Goal: Task Accomplishment & Management: Use online tool/utility

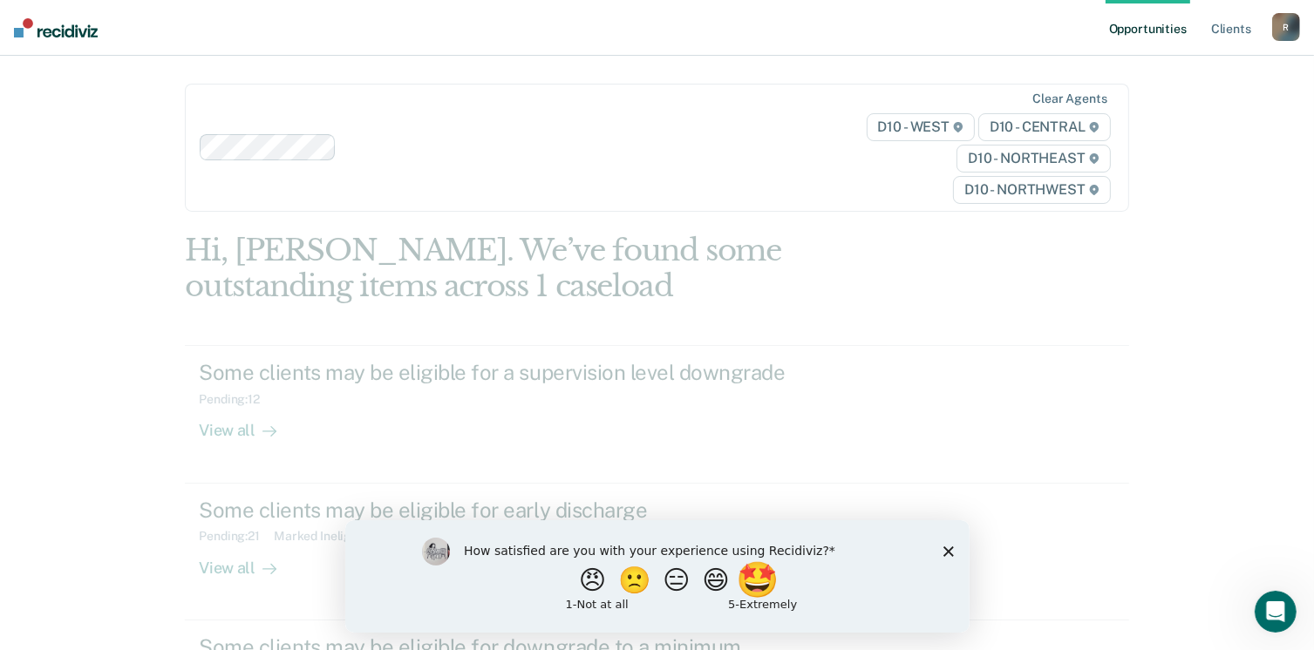
click at [771, 582] on button "🤩" at bounding box center [758, 579] width 47 height 35
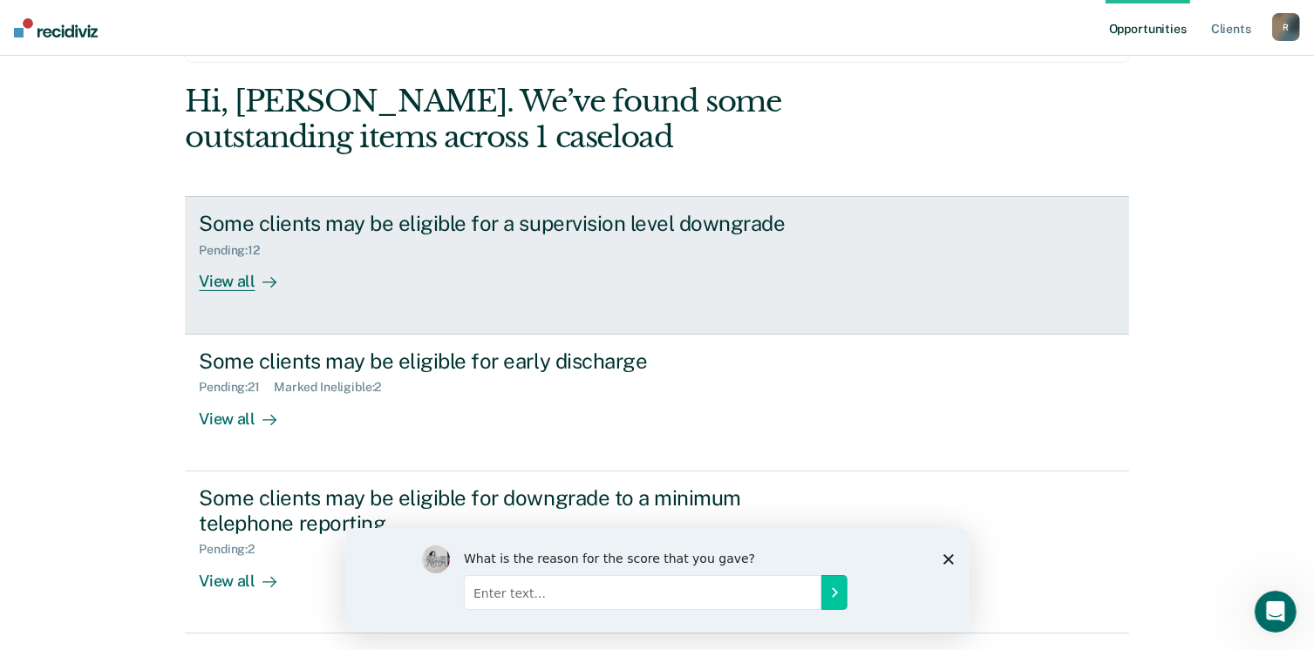
scroll to position [174, 0]
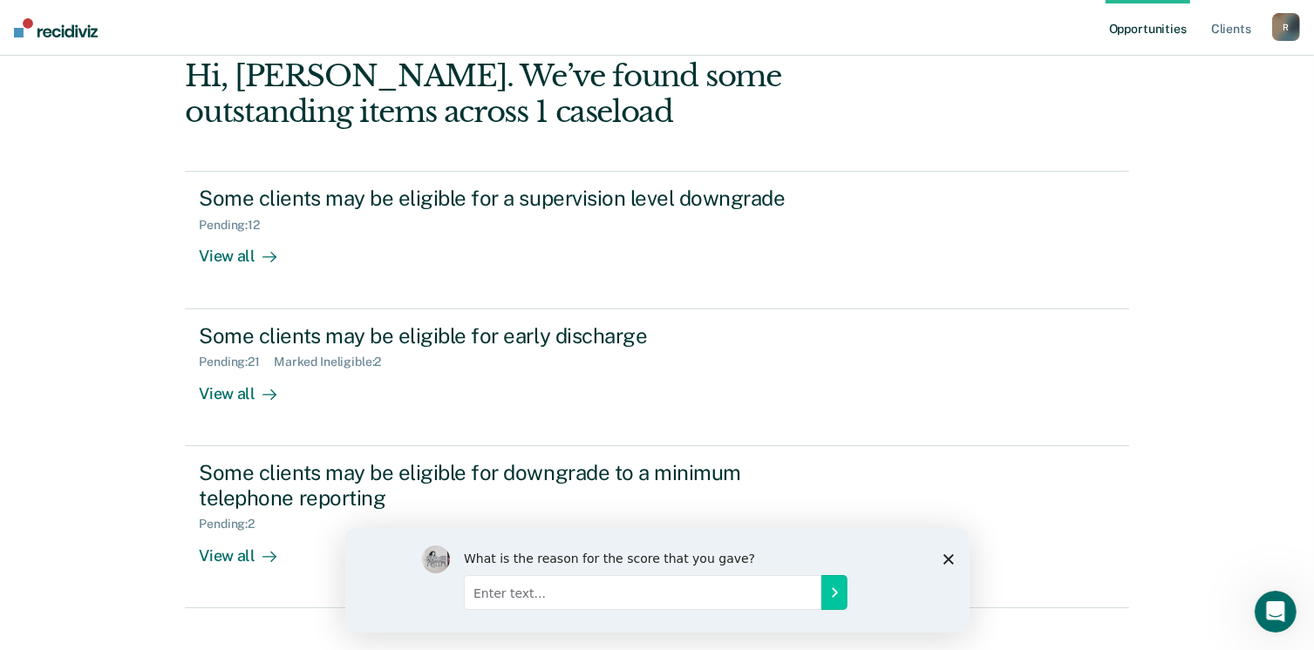
drag, startPoint x: 952, startPoint y: 554, endPoint x: 949, endPoint y: 534, distance: 20.2
click at [950, 553] on icon "Close survey" at bounding box center [947, 558] width 10 height 10
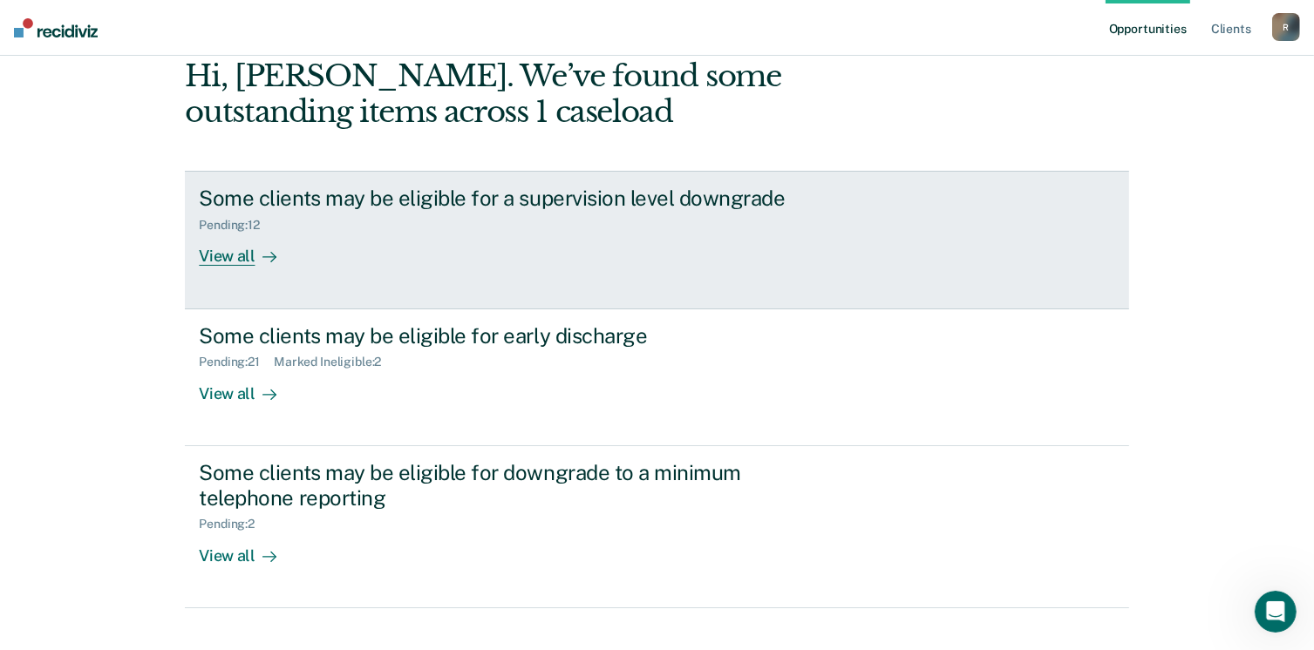
click at [235, 253] on div "View all" at bounding box center [248, 250] width 98 height 34
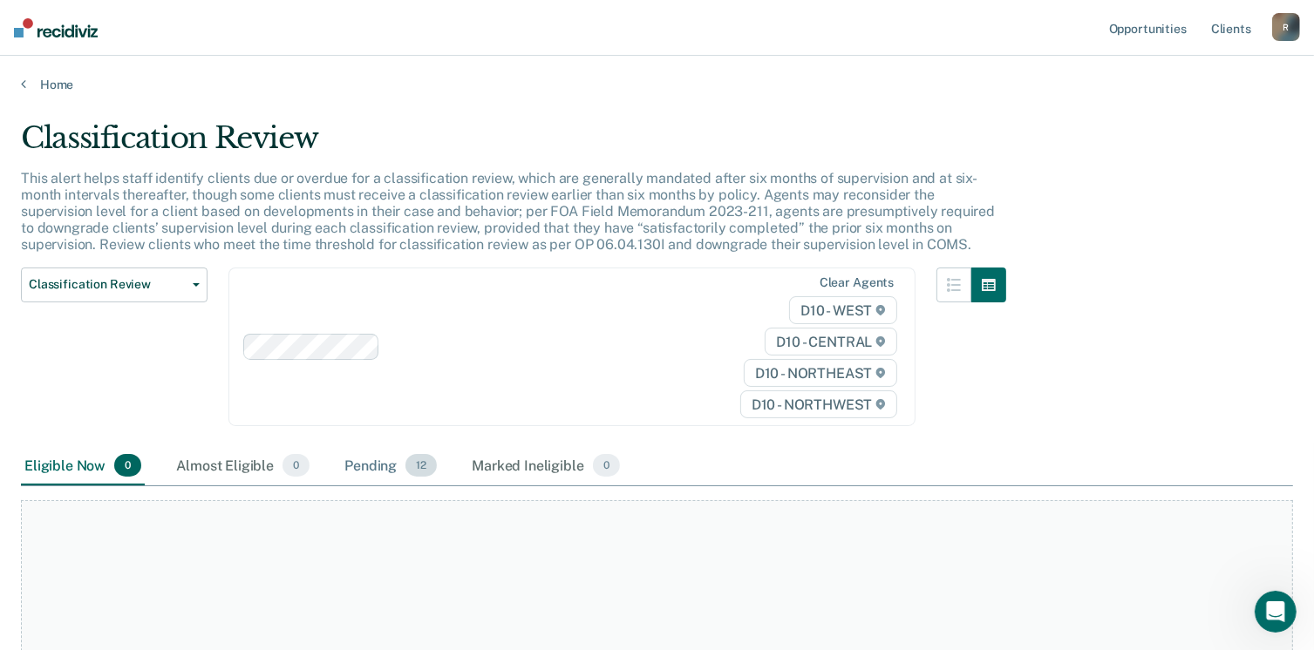
click at [377, 460] on div "Pending 12" at bounding box center [390, 466] width 99 height 38
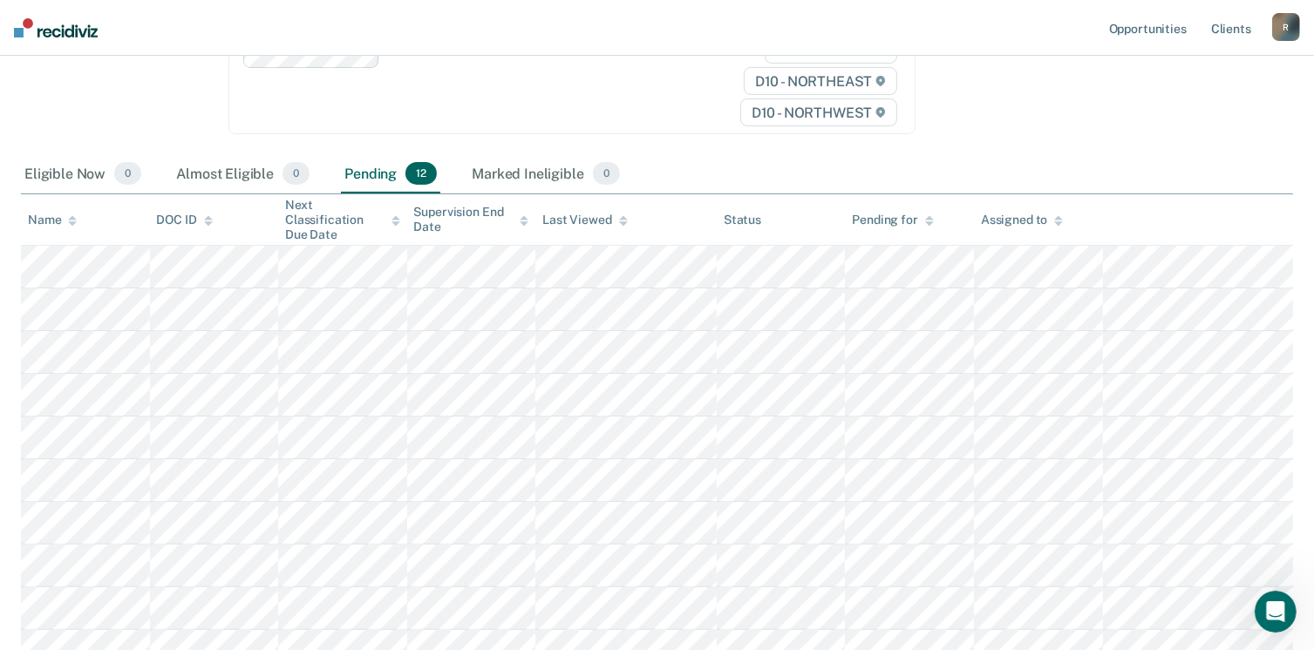
scroll to position [261, 0]
